Goal: Transaction & Acquisition: Register for event/course

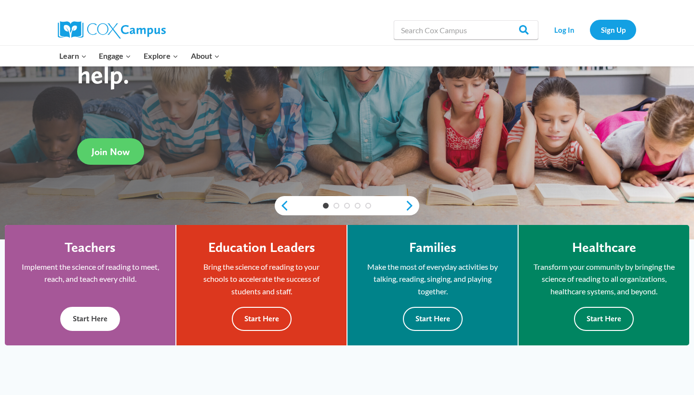
click at [94, 318] on button "Start Here" at bounding box center [90, 319] width 60 height 24
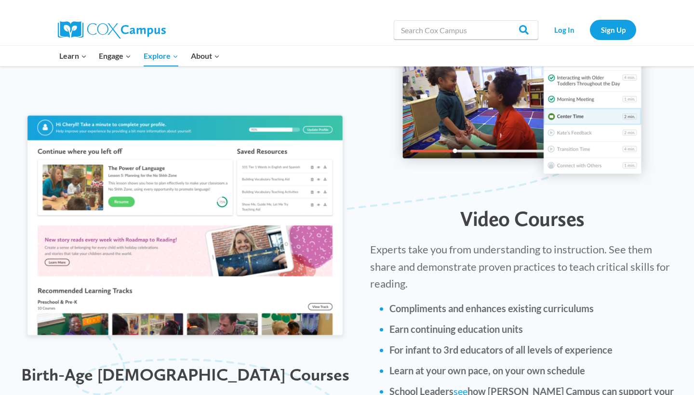
scroll to position [637, 0]
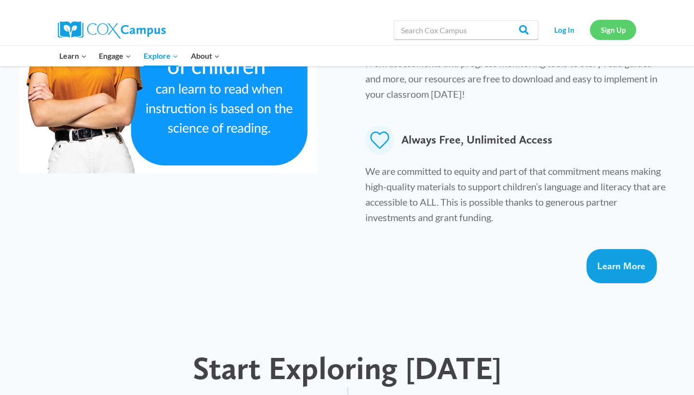
click at [602, 34] on link "Sign Up" at bounding box center [613, 30] width 46 height 20
